Goal: Navigation & Orientation: Find specific page/section

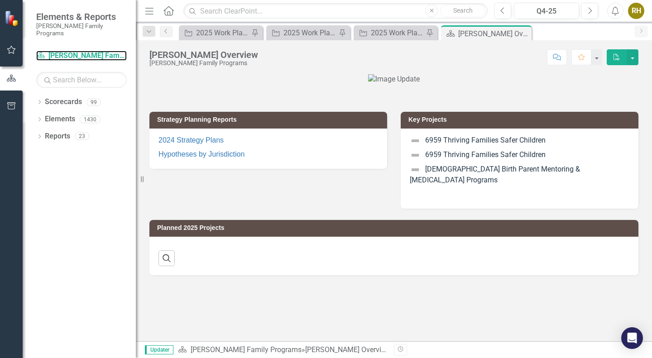
click at [72, 51] on link "Scorecard [PERSON_NAME] Family Programs" at bounding box center [81, 56] width 91 height 10
click at [53, 99] on link "Scorecards" at bounding box center [63, 102] width 37 height 10
click at [38, 100] on icon "Dropdown" at bounding box center [39, 102] width 6 height 5
click at [44, 116] on icon "Dropdown" at bounding box center [44, 118] width 7 height 5
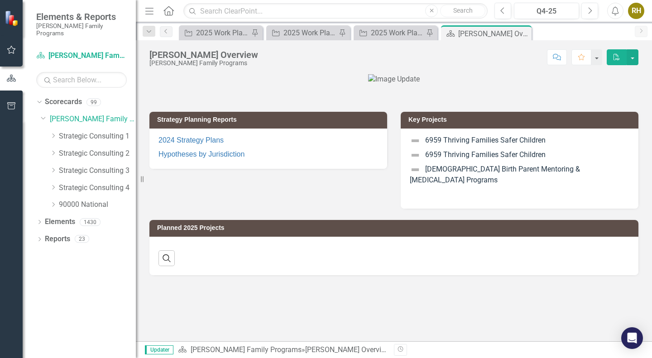
click at [51, 150] on icon "Dropdown" at bounding box center [53, 152] width 7 height 5
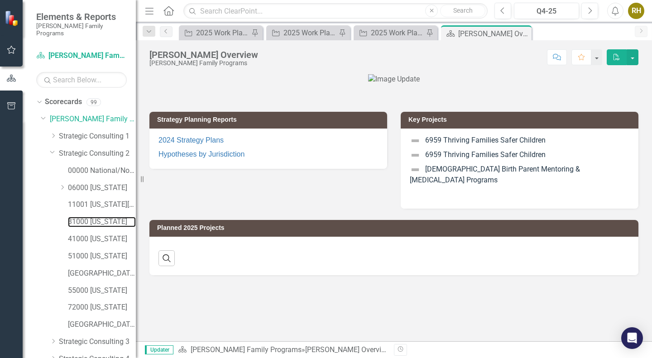
click at [76, 217] on link "31000 [US_STATE]" at bounding box center [102, 222] width 68 height 10
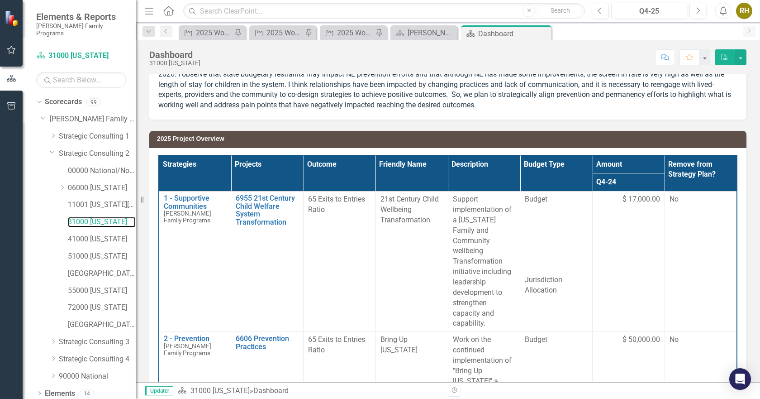
scroll to position [74, 0]
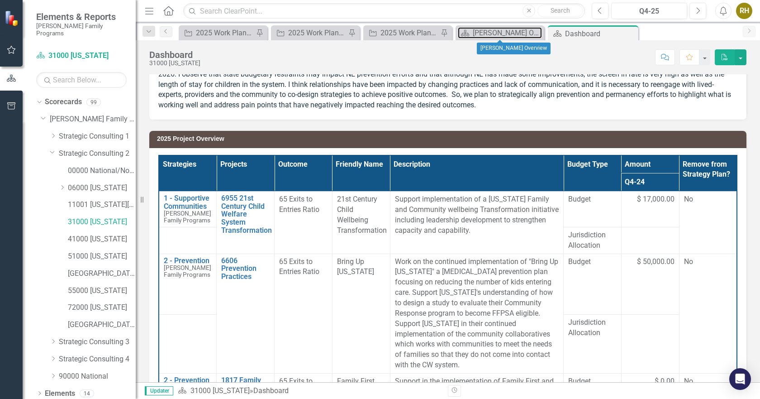
click at [492, 37] on div "[PERSON_NAME] Overview" at bounding box center [507, 32] width 69 height 11
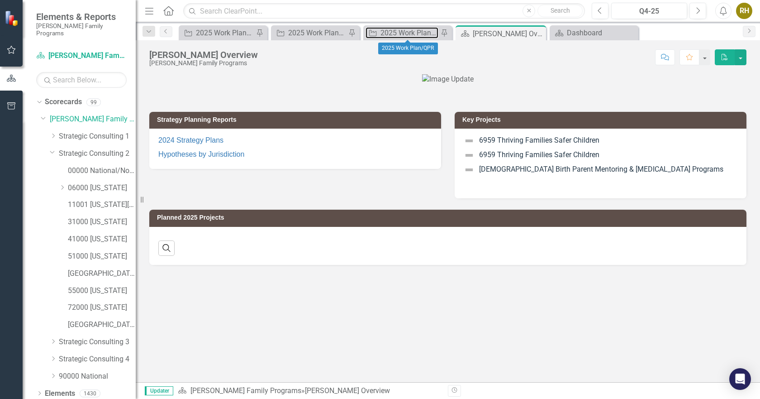
click at [408, 31] on div "2025 Work Plan/QPR" at bounding box center [410, 32] width 58 height 11
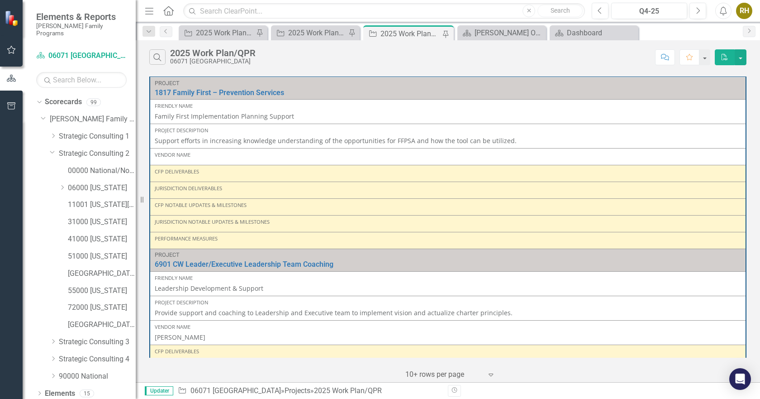
click at [61, 185] on icon "Dropdown" at bounding box center [62, 187] width 7 height 5
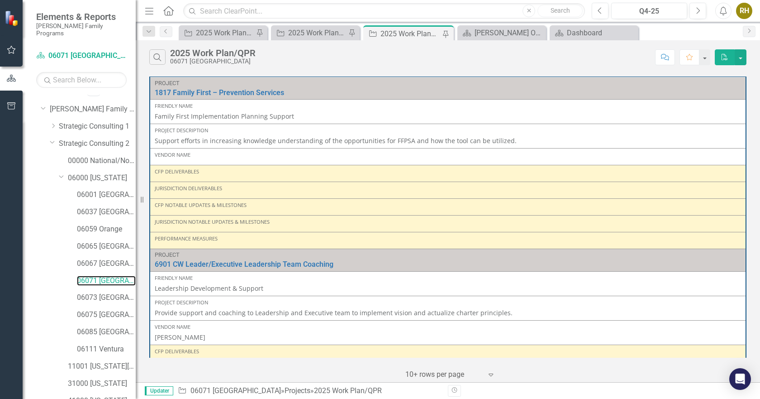
click at [98, 276] on link "06071 [GEOGRAPHIC_DATA]" at bounding box center [106, 281] width 59 height 10
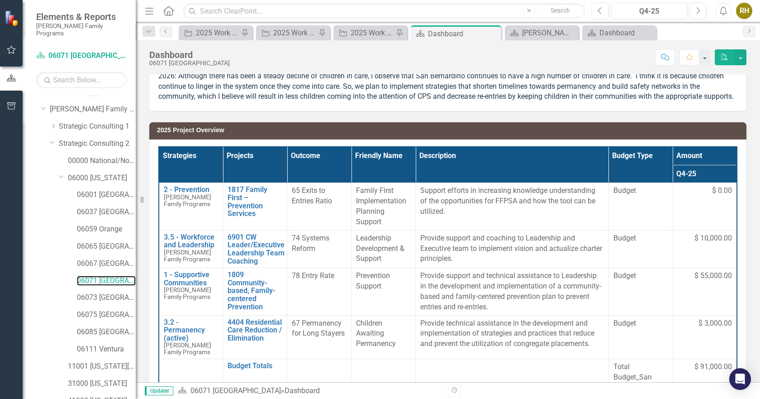
scroll to position [73, 0]
